Goal: Information Seeking & Learning: Check status

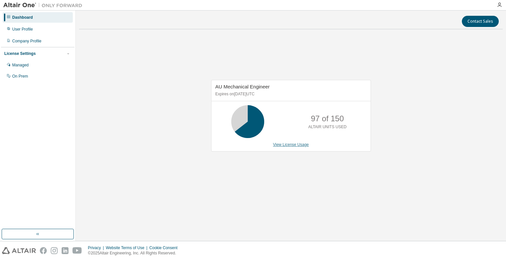
click at [287, 145] on link "View License Usage" at bounding box center [291, 145] width 36 height 5
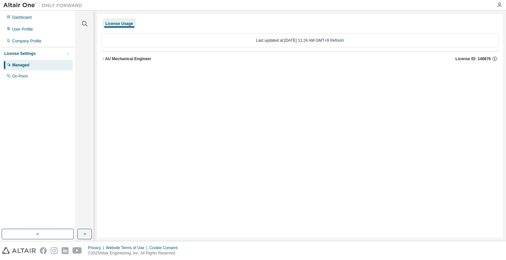
click at [129, 57] on div "AU Mechanical Engineer" at bounding box center [128, 58] width 46 height 5
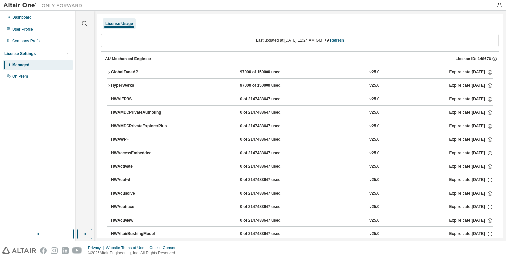
click at [128, 68] on button "GlobalZoneAP 97000 of 150000 used v25.0 Expire date: 2026-04-01" at bounding box center [299, 72] width 385 height 14
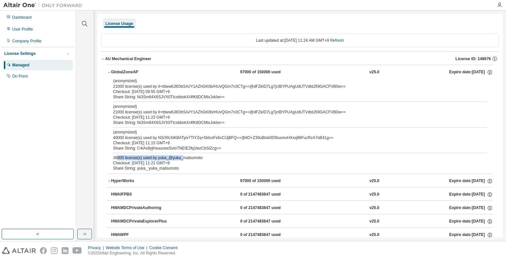
drag, startPoint x: 179, startPoint y: 158, endPoint x: 118, endPoint y: 154, distance: 61.0
click at [118, 154] on div "(anonymized) 21000 license(s) used by iI+tdww6J8ObSA//Y1AZhGK0b/HUvQGm7n3CTg==@…" at bounding box center [299, 125] width 385 height 95
click at [196, 92] on div "Checkout: 2025-09-01 09:55 GMT+9" at bounding box center [292, 91] width 358 height 5
drag, startPoint x: 207, startPoint y: 148, endPoint x: 158, endPoint y: 146, distance: 49.8
click at [158, 146] on div "Share String: C4iAs8yjHxuucwxSvIoTNEIE2fq1tezCbSiZcg==" at bounding box center [292, 148] width 358 height 5
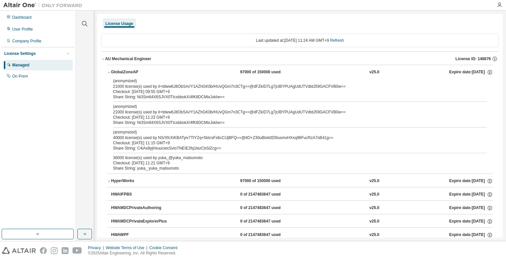
click at [170, 123] on div "Share String: Ni3Sm64X6SJVX0TIcxbbokX/4fK8DCMixJxkIw==" at bounding box center [292, 122] width 358 height 5
click at [179, 96] on div "Share String: Ni3Sm64X6SJVX0TIcxbbokX/4fK8DCMixJxkIw==" at bounding box center [292, 96] width 358 height 5
click at [108, 72] on icon "button" at bounding box center [109, 72] width 2 height 1
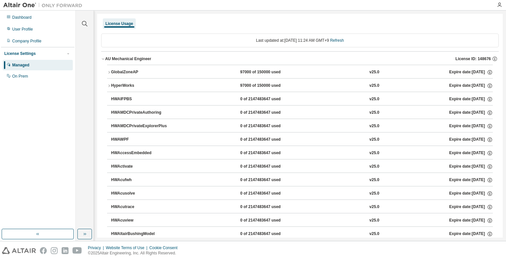
click at [103, 59] on icon "button" at bounding box center [103, 59] width 4 height 4
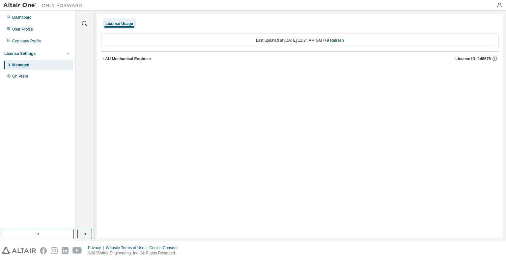
click at [104, 59] on icon "button" at bounding box center [103, 59] width 4 height 4
